Goal: Task Accomplishment & Management: Manage account settings

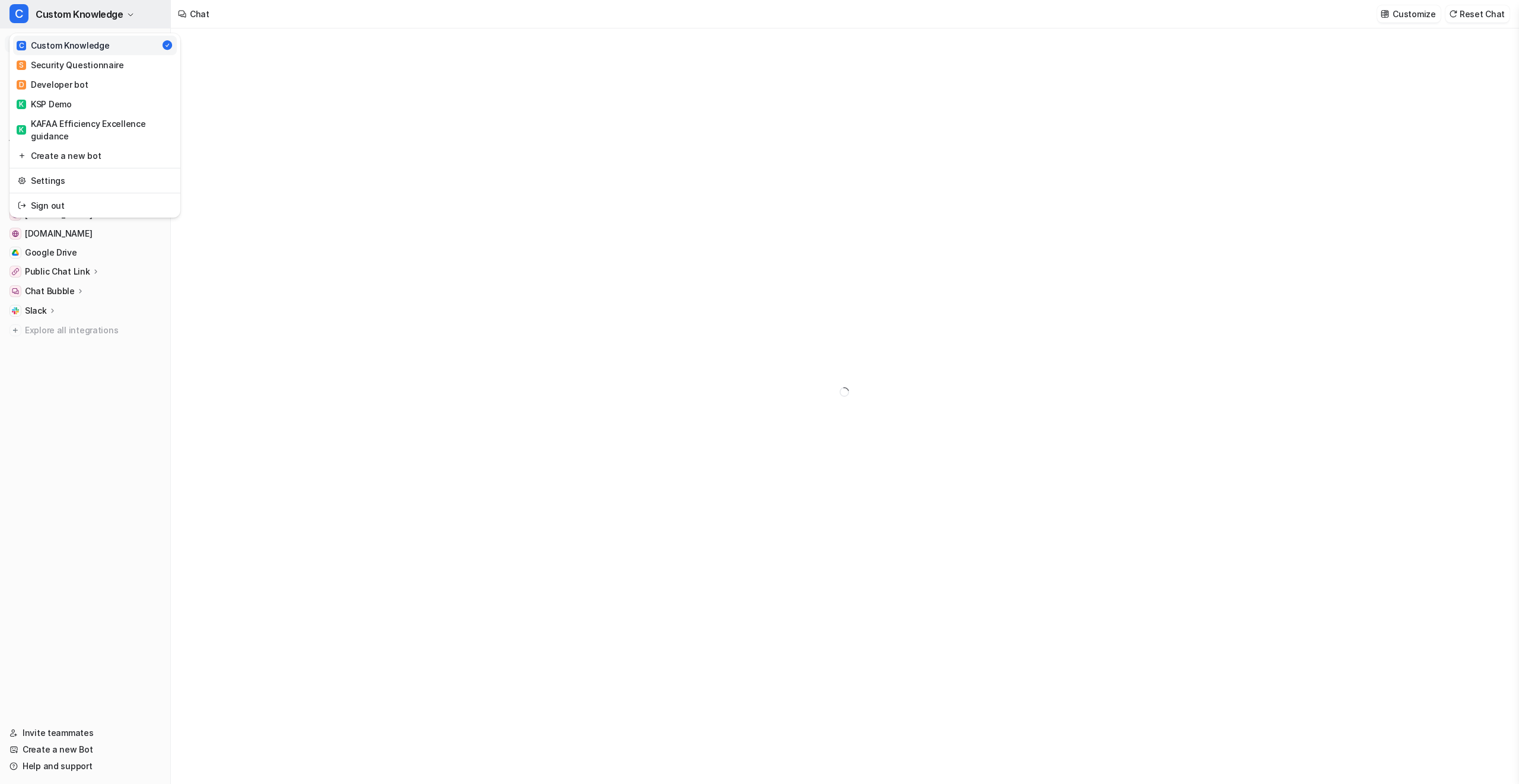
click at [111, 17] on span "Custom Knowledge" at bounding box center [80, 14] width 88 height 17
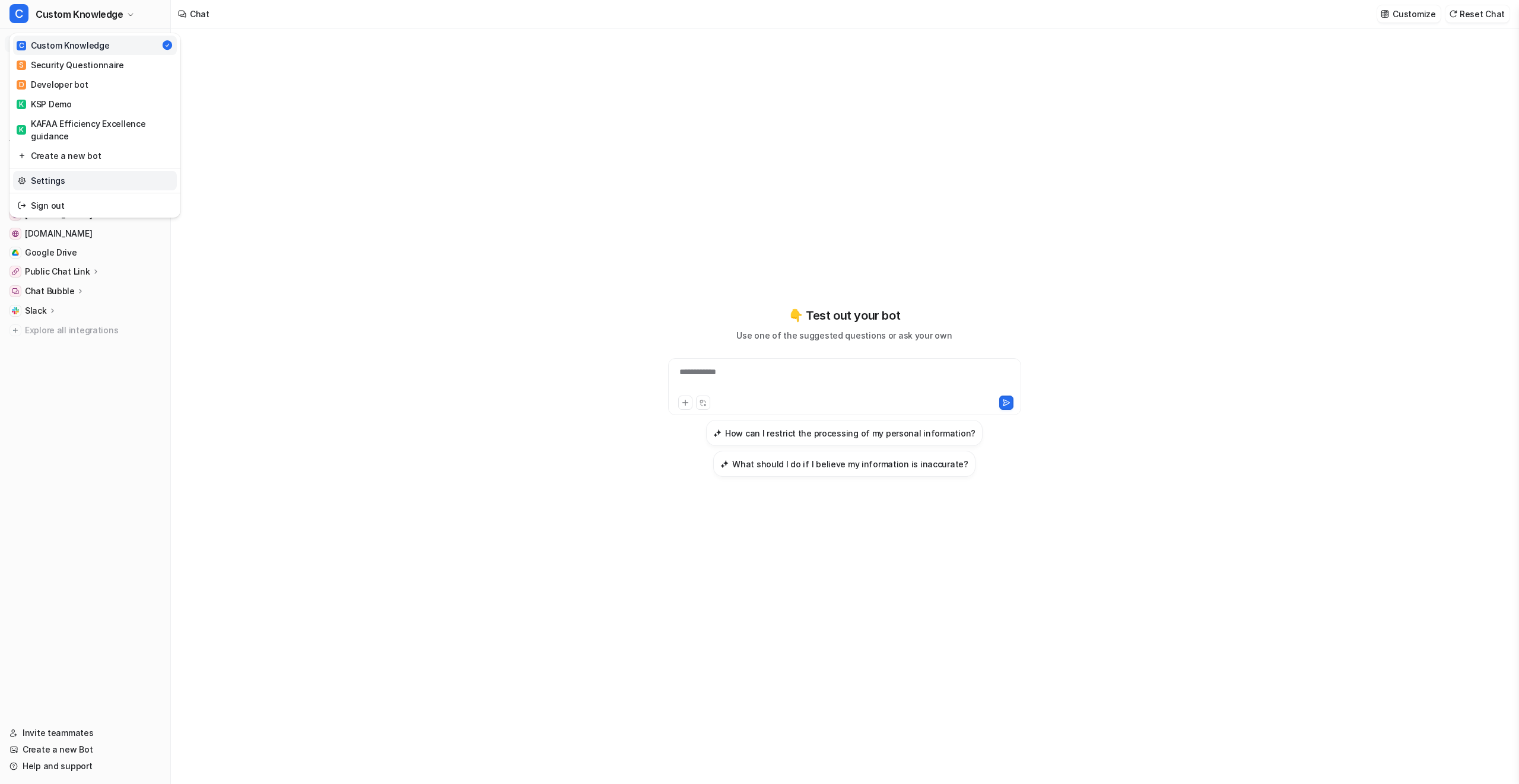
click at [88, 182] on link "Settings" at bounding box center [95, 180] width 164 height 20
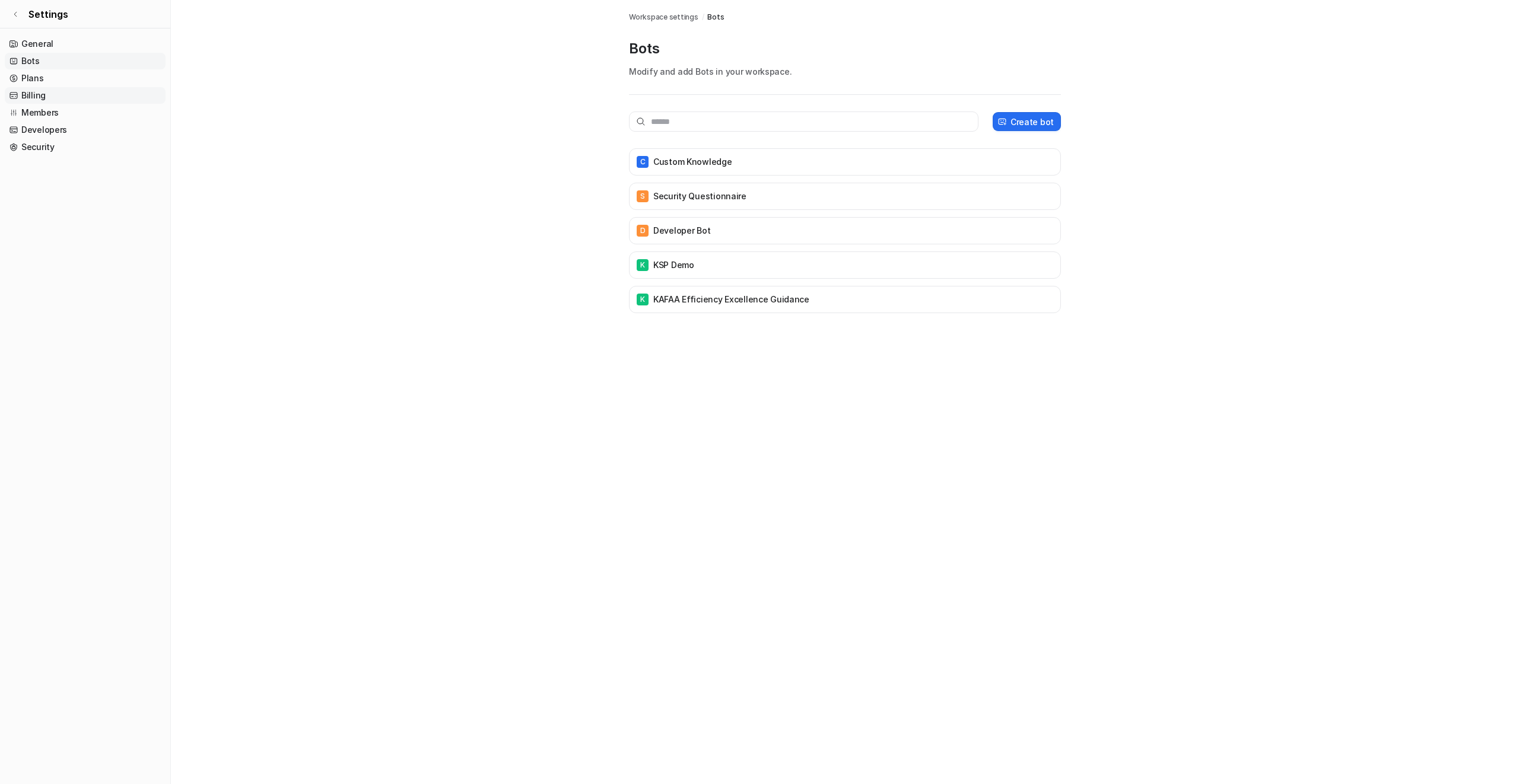
click at [49, 100] on link "Billing" at bounding box center [85, 96] width 161 height 17
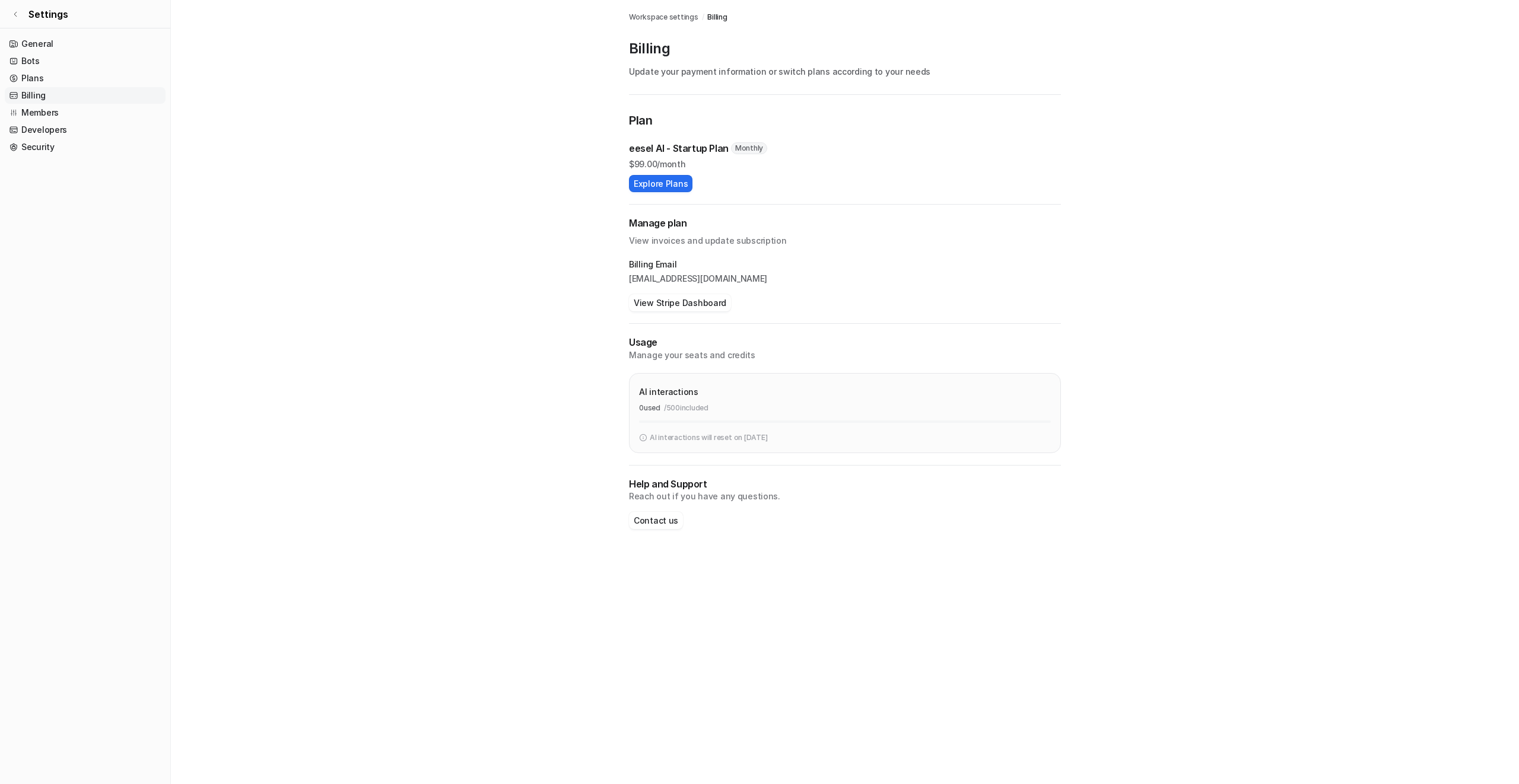
click at [672, 241] on p "View invoices and update subscription" at bounding box center [845, 239] width 432 height 17
click at [669, 306] on button "View Stripe Dashboard" at bounding box center [680, 303] width 102 height 17
